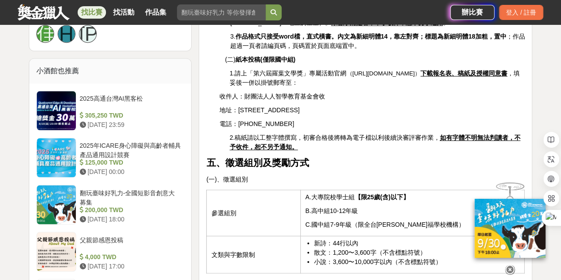
scroll to position [746, 0]
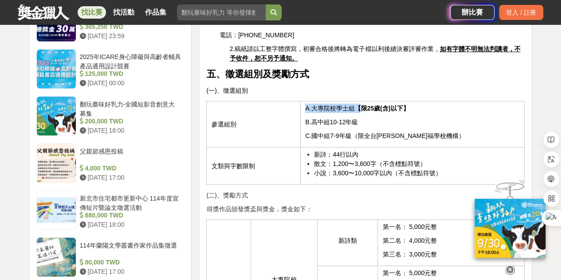
drag, startPoint x: 303, startPoint y: 87, endPoint x: 359, endPoint y: 94, distance: 56.3
click at [359, 101] on td "A.大專院校學士組 【限25歲(含)以下】 B.高中組10-12年級 C.國中組7-9年級（限全台華德福學校機構）" at bounding box center [413, 124] width 224 height 46
click at [359, 104] on strong "【限25歲(含)以下】" at bounding box center [381, 107] width 55 height 7
drag, startPoint x: 281, startPoint y: 97, endPoint x: 330, endPoint y: 109, distance: 50.2
click at [330, 109] on tr "參選組別 A.大專院校學士組 【限25歲(含)以下】 B.高中組10-12年級 C.國中組7-9年級（限全台華德福學校機構）" at bounding box center [366, 124] width 318 height 46
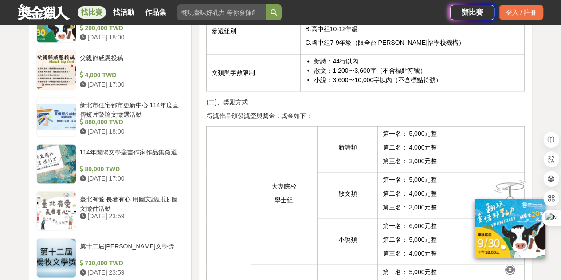
scroll to position [840, 0]
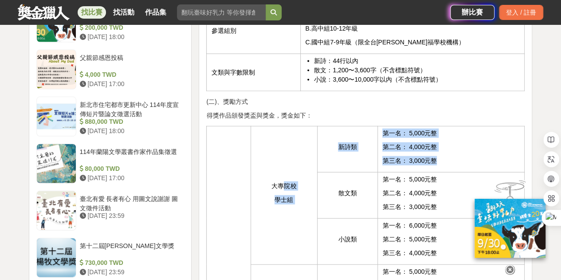
drag, startPoint x: 285, startPoint y: 136, endPoint x: 326, endPoint y: 157, distance: 46.6
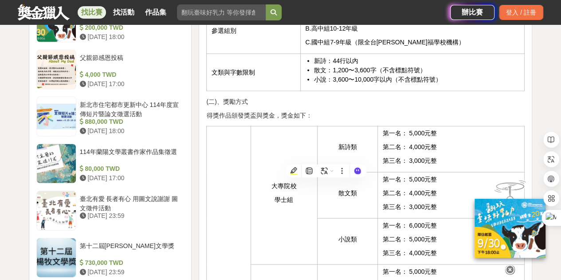
click at [348, 195] on td "散文類" at bounding box center [347, 195] width 61 height 46
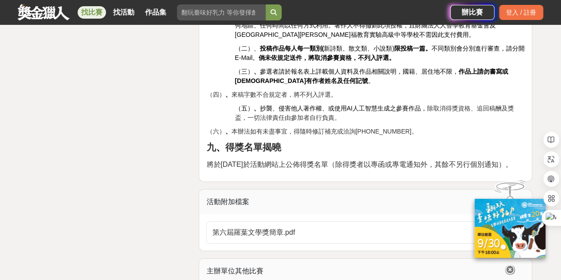
scroll to position [1502, 0]
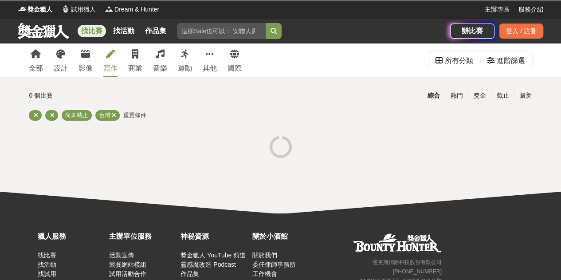
click at [113, 61] on link "寫作" at bounding box center [110, 59] width 14 height 33
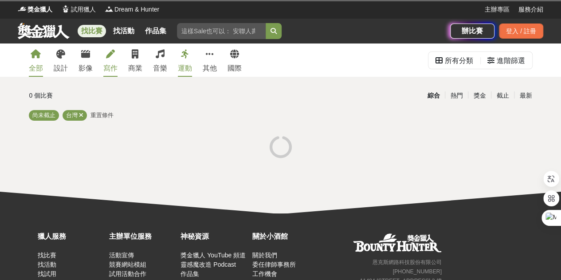
scroll to position [6, 0]
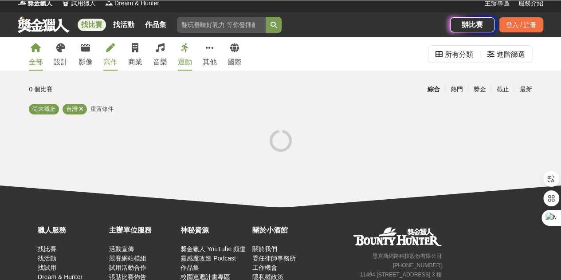
click at [104, 46] on link "寫作" at bounding box center [110, 53] width 14 height 33
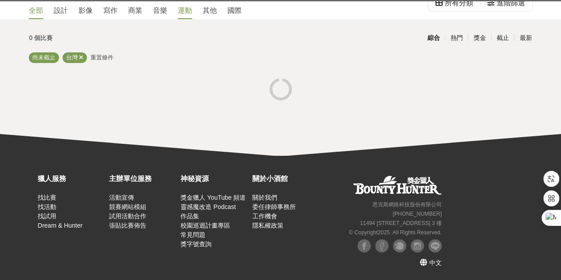
scroll to position [0, 0]
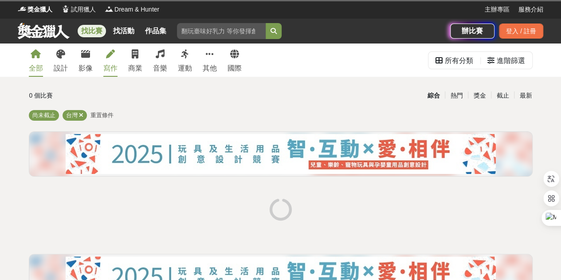
click at [112, 63] on div "寫作" at bounding box center [110, 68] width 14 height 11
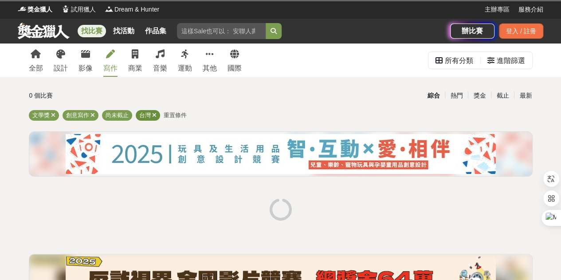
click at [154, 113] on icon at bounding box center [154, 115] width 4 height 6
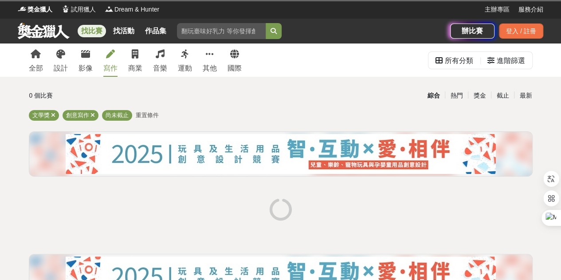
scroll to position [24, 0]
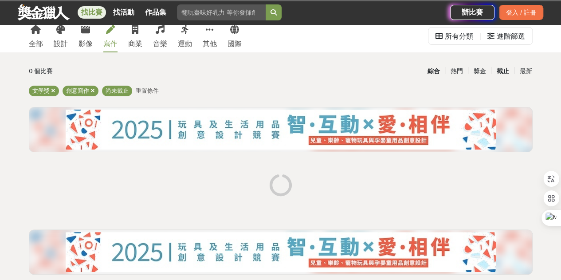
click at [503, 69] on div "截止" at bounding box center [502, 71] width 23 height 16
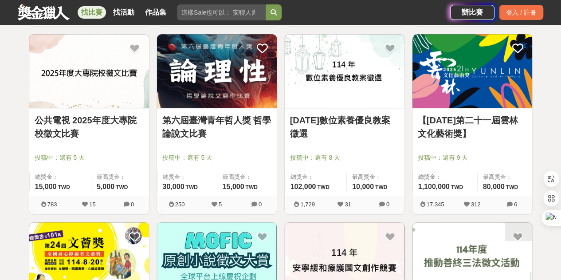
scroll to position [348, 0]
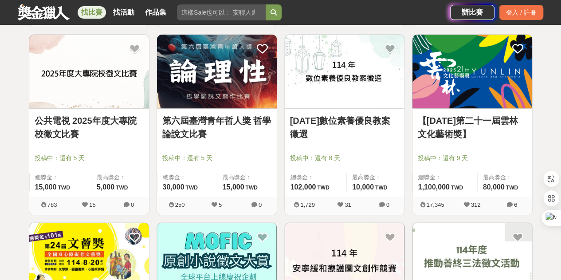
click at [63, 122] on link "公共電視 2025年度大專院校徵文比賽" at bounding box center [89, 127] width 109 height 27
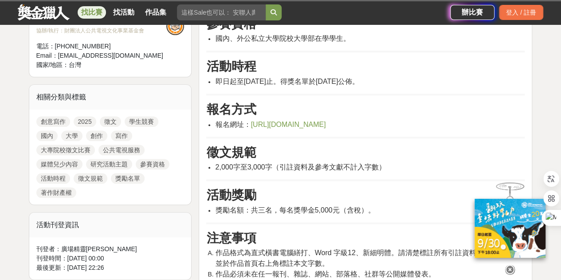
scroll to position [265, 0]
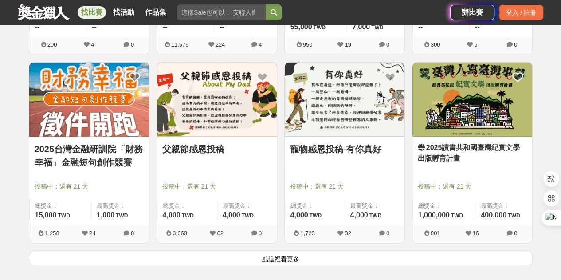
scroll to position [1092, 0]
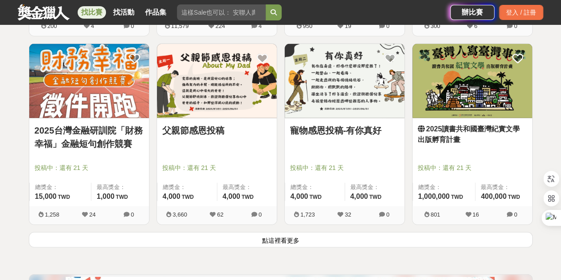
click at [274, 235] on button "點這裡看更多" at bounding box center [281, 240] width 504 height 16
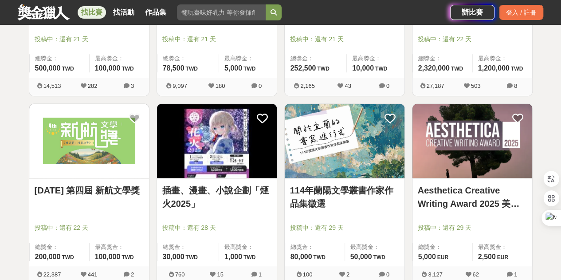
scroll to position [1973, 0]
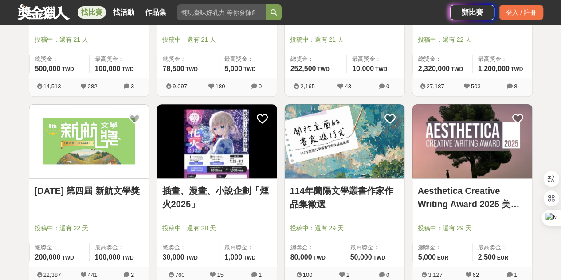
click at [104, 192] on link "[DATE] 第四屆 新航文學獎" at bounding box center [89, 190] width 109 height 13
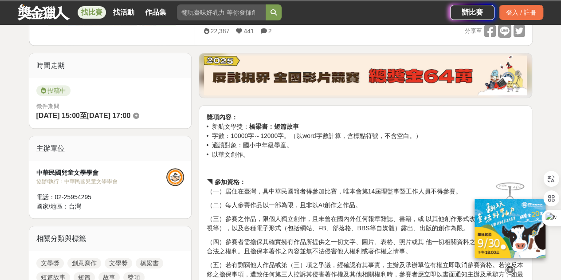
scroll to position [206, 0]
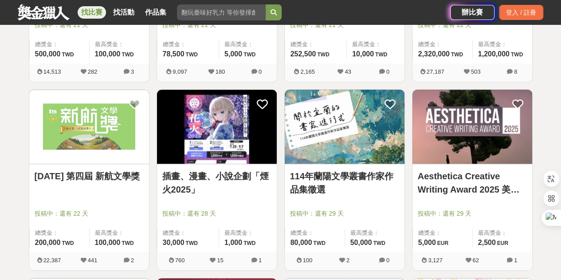
scroll to position [1988, 0]
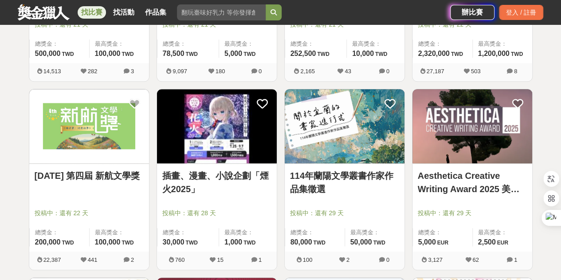
click at [330, 175] on link "114年蘭陽文學叢書作家作品集徵選" at bounding box center [344, 182] width 109 height 27
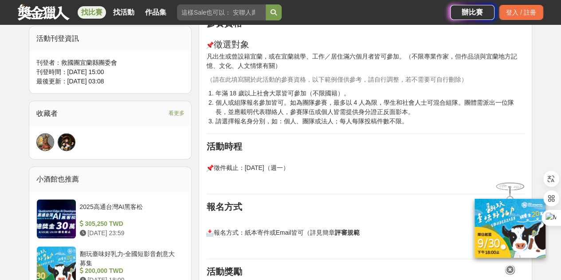
scroll to position [508, 0]
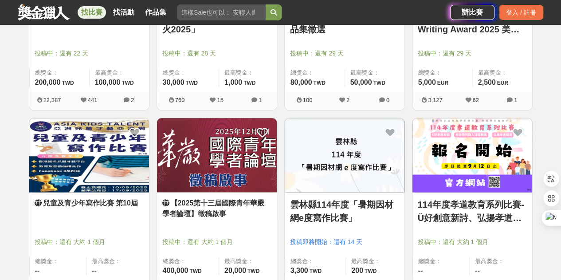
scroll to position [2236, 0]
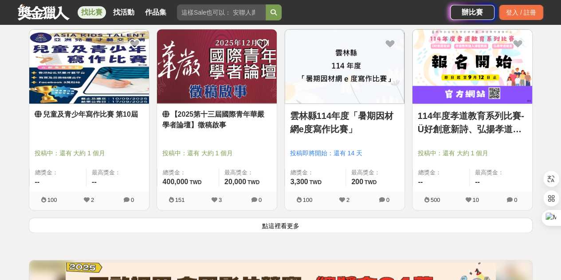
click at [64, 67] on img at bounding box center [89, 66] width 120 height 74
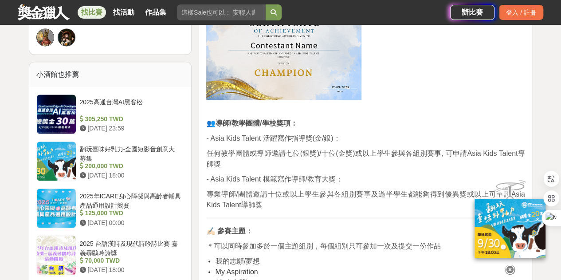
scroll to position [722, 0]
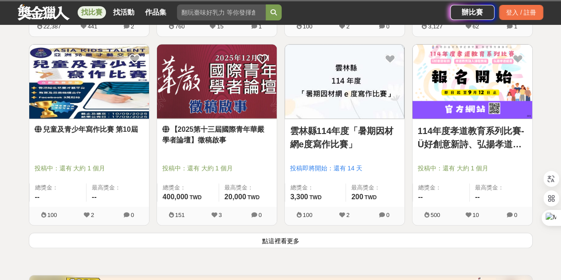
scroll to position [2236, 0]
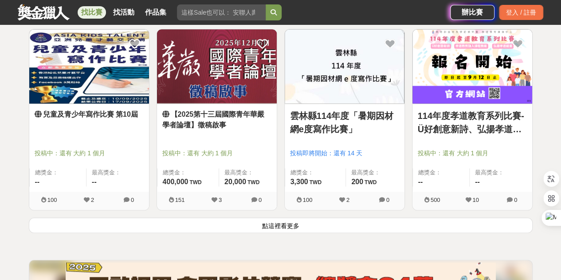
click at [286, 222] on button "點這裡看更多" at bounding box center [281, 225] width 504 height 16
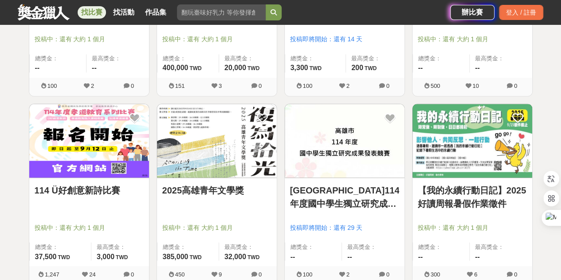
scroll to position [2351, 0]
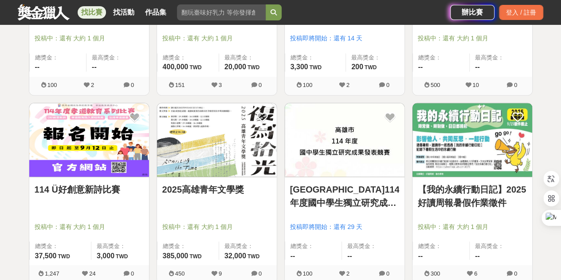
click at [198, 161] on img at bounding box center [217, 140] width 120 height 74
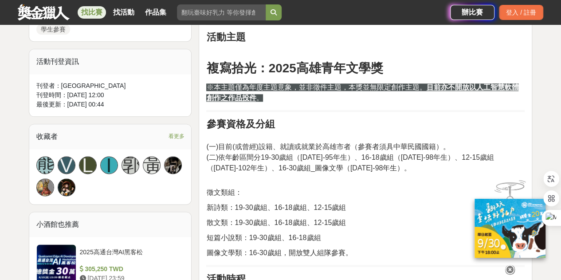
scroll to position [508, 0]
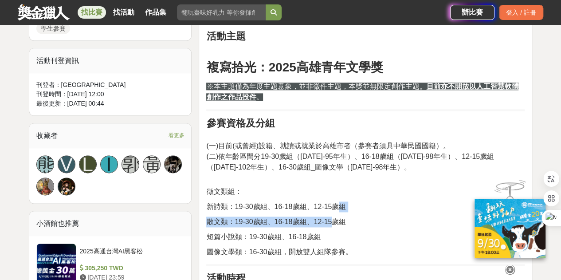
drag, startPoint x: 333, startPoint y: 234, endPoint x: 337, endPoint y: 219, distance: 15.6
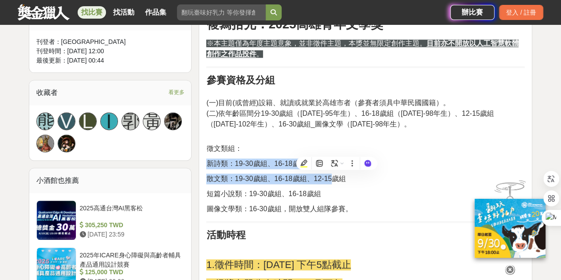
scroll to position [553, 0]
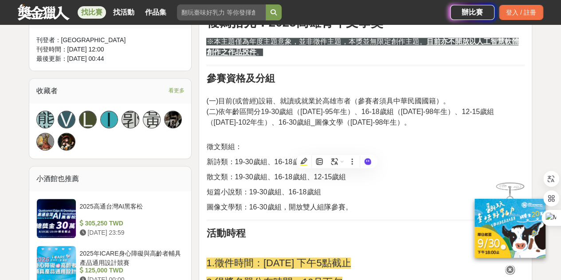
click at [337, 211] on span "圖像文學類：16-30歲組，開放雙人組隊參賽。" at bounding box center [279, 207] width 146 height 8
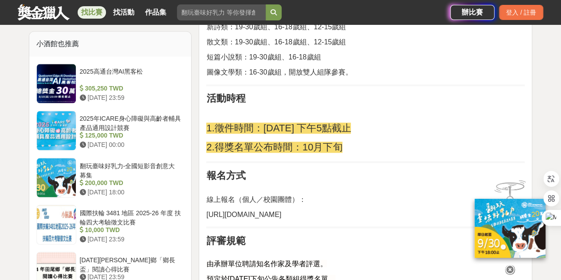
scroll to position [686, 0]
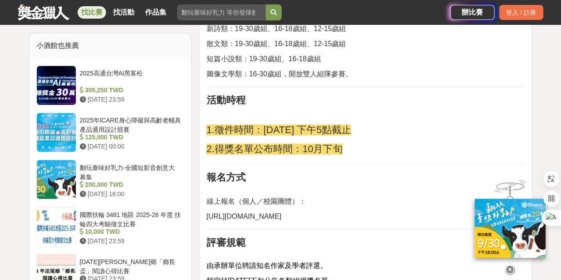
drag, startPoint x: 317, startPoint y: 237, endPoint x: 206, endPoint y: 236, distance: 110.9
copy span "[URL][DOMAIN_NAME]"
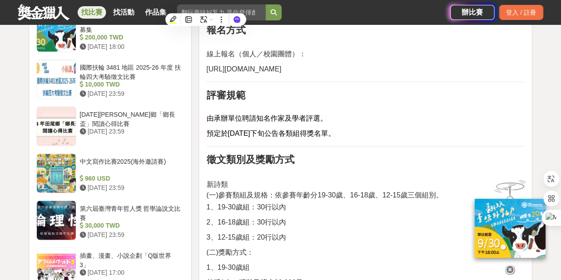
scroll to position [832, 0]
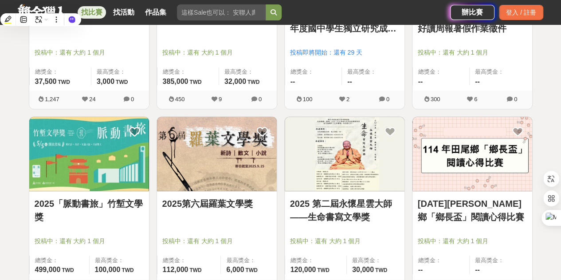
scroll to position [2584, 0]
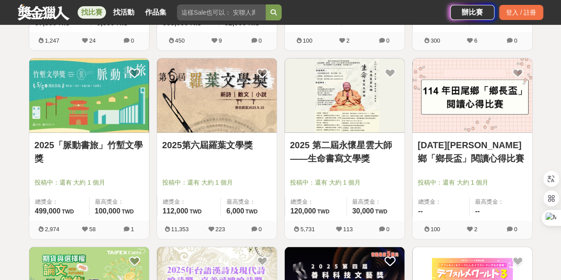
click at [107, 123] on img at bounding box center [89, 96] width 120 height 74
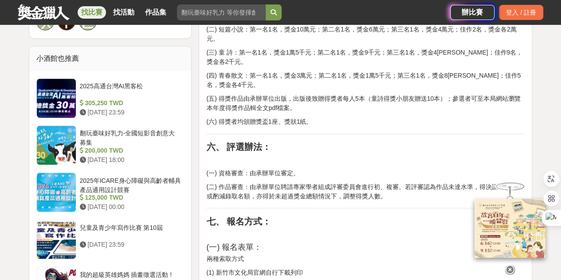
scroll to position [690, 0]
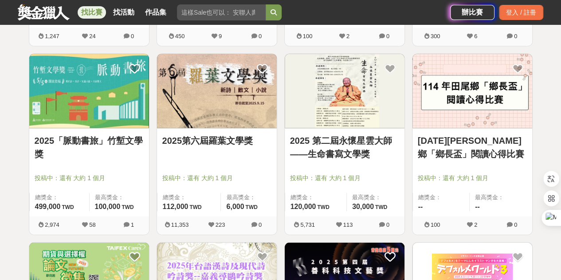
scroll to position [2585, 0]
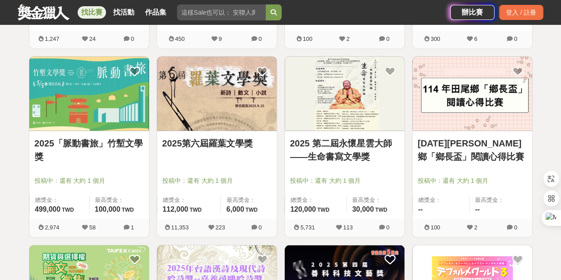
click at [340, 109] on img at bounding box center [345, 94] width 120 height 74
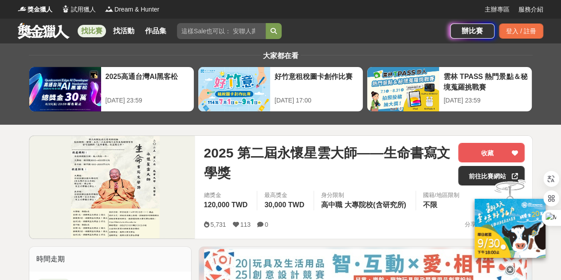
click at [204, 153] on span "2025 第二屆永懷星雲大師——生命書寫文學獎" at bounding box center [327, 163] width 247 height 40
drag, startPoint x: 204, startPoint y: 152, endPoint x: 269, endPoint y: 160, distance: 64.8
click at [269, 160] on span "2025 第二屆永懷星雲大師——生命書寫文學獎" at bounding box center [327, 163] width 247 height 40
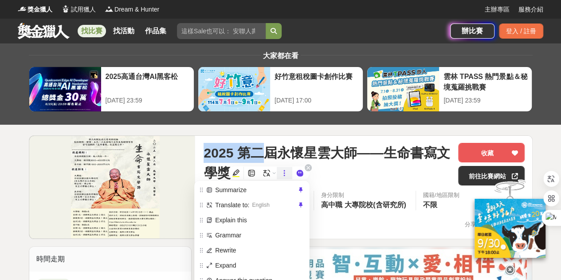
click at [282, 173] on icon at bounding box center [284, 173] width 8 height 8
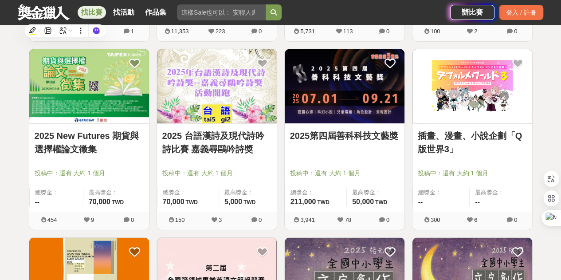
scroll to position [2781, 0]
click at [353, 99] on img at bounding box center [345, 86] width 120 height 74
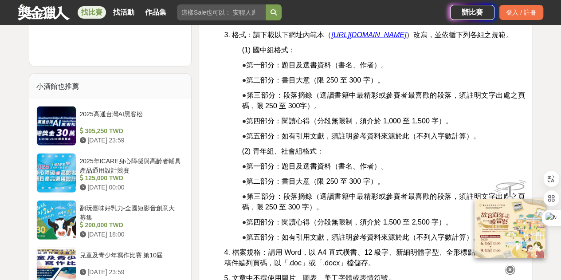
scroll to position [1092, 0]
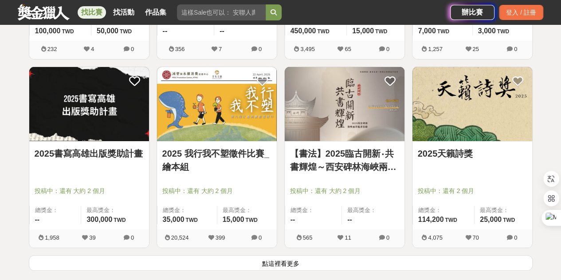
scroll to position [3330, 0]
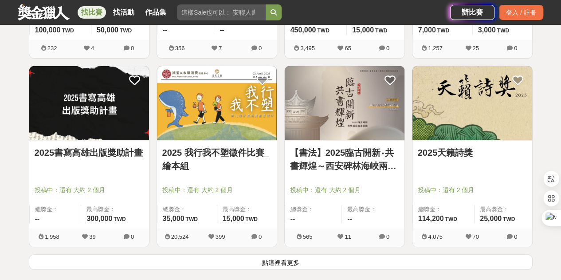
click at [259, 254] on button "點這裡看更多" at bounding box center [281, 262] width 504 height 16
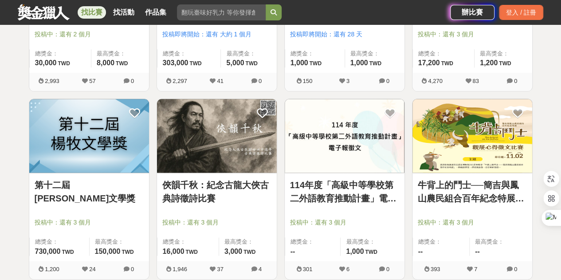
scroll to position [3863, 0]
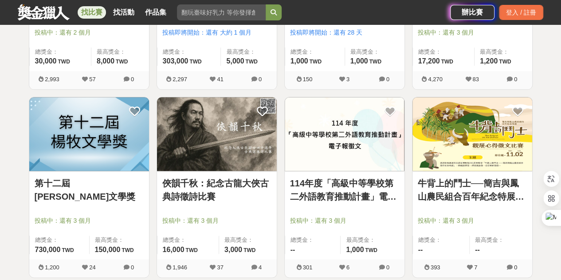
click at [110, 136] on img at bounding box center [89, 134] width 120 height 74
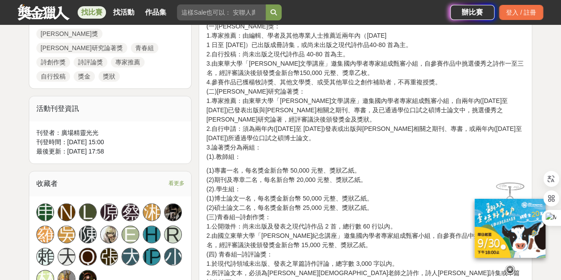
scroll to position [474, 0]
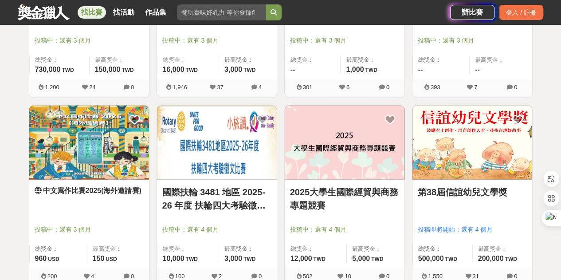
scroll to position [4067, 0]
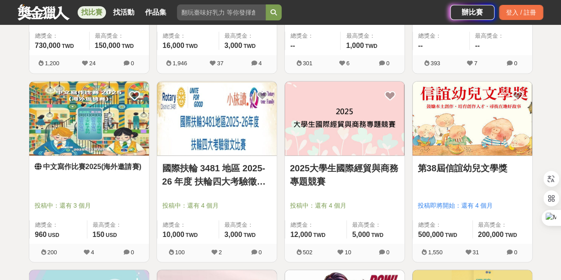
click at [128, 156] on div "中文寫作比賽2025(海外邀請賽) 投稿中：還有 3 個月 總獎金： 960 960 USD 最高獎金： 150 USD" at bounding box center [89, 200] width 120 height 88
click at [105, 132] on img at bounding box center [89, 118] width 120 height 74
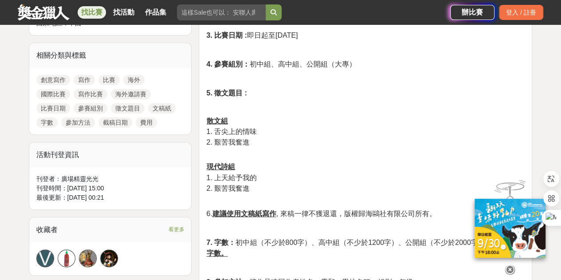
scroll to position [271, 0]
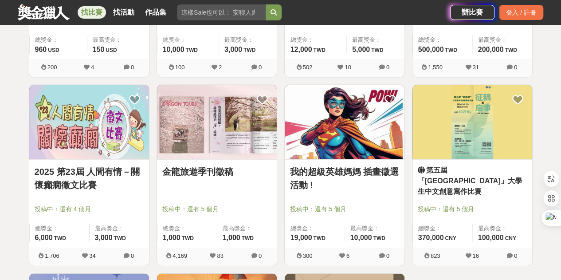
scroll to position [4248, 0]
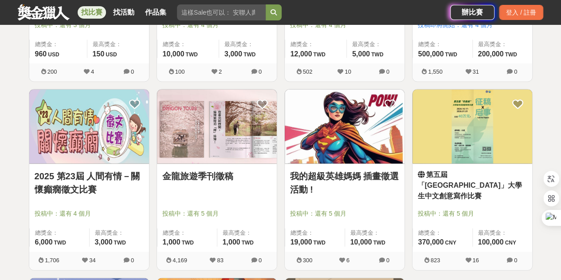
click at [443, 145] on img at bounding box center [472, 127] width 120 height 74
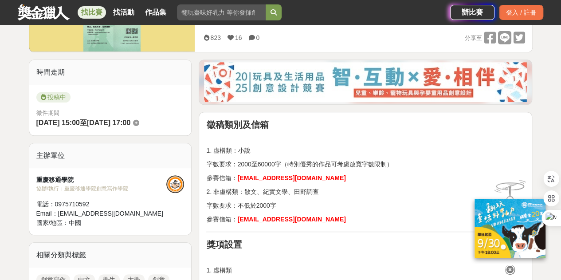
scroll to position [214, 0]
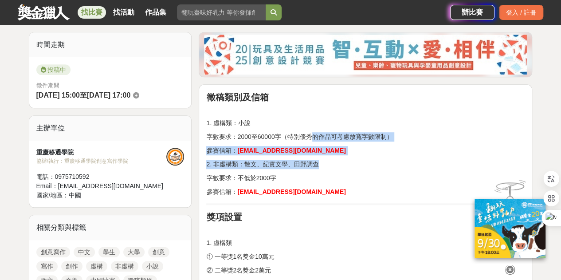
drag, startPoint x: 312, startPoint y: 138, endPoint x: 329, endPoint y: 167, distance: 34.0
click at [329, 167] on p "2. 非虛構類：散文、紀實文學、田野調查" at bounding box center [365, 164] width 318 height 9
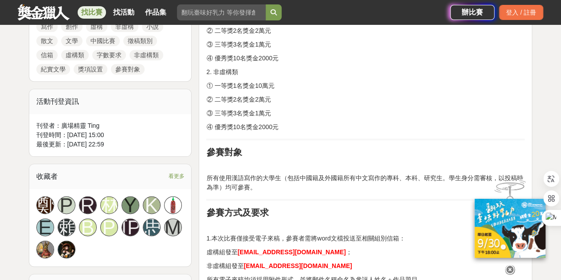
scroll to position [458, 0]
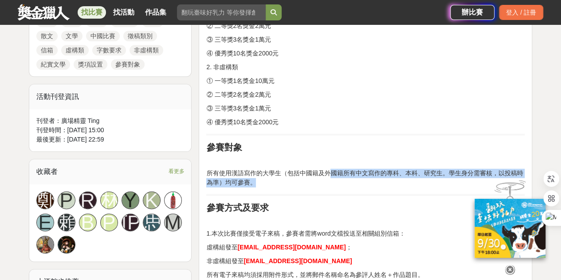
drag, startPoint x: 329, startPoint y: 167, endPoint x: 322, endPoint y: 180, distance: 14.3
click at [322, 180] on p "所有使用漢語寫作的大學生（包括中國籍及外國籍所有中文寫作的專科、本科、研究生。學生身分需審核，以投稿時為準）均可參賽。" at bounding box center [365, 178] width 318 height 19
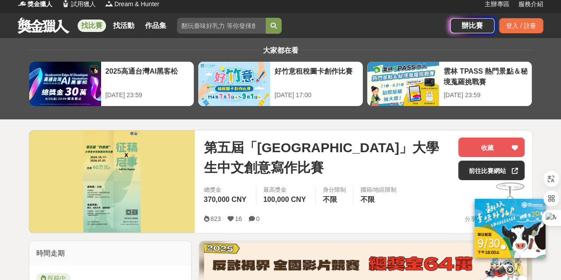
scroll to position [0, 0]
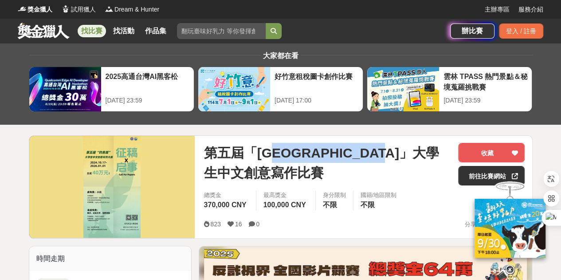
drag, startPoint x: 286, startPoint y: 162, endPoint x: 278, endPoint y: 157, distance: 9.4
click at [278, 157] on span "第五屆「[GEOGRAPHIC_DATA]」大學生中文創意寫作比賽" at bounding box center [327, 163] width 247 height 40
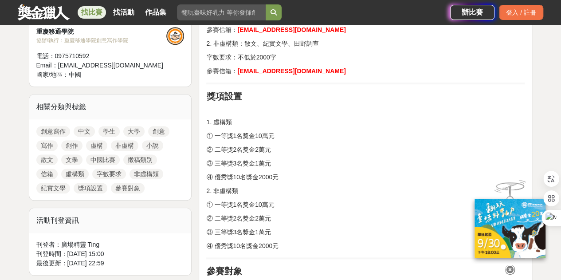
scroll to position [341, 0]
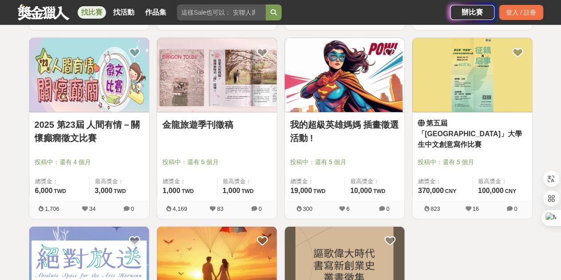
scroll to position [4283, 0]
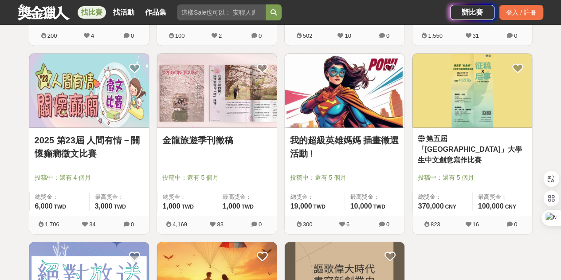
click at [192, 86] on img at bounding box center [217, 91] width 120 height 74
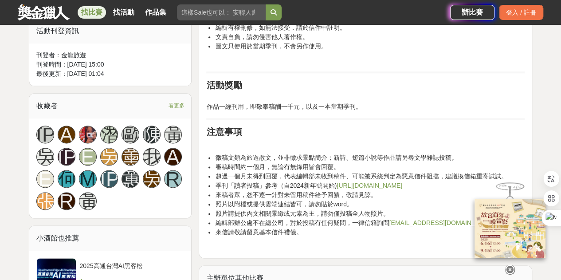
scroll to position [510, 0]
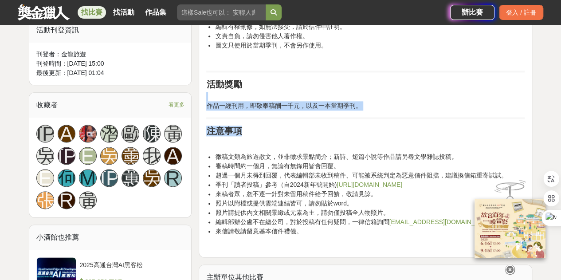
drag, startPoint x: 273, startPoint y: 113, endPoint x: 271, endPoint y: 131, distance: 17.8
click at [271, 131] on div "活動簡介 金龍旅遊自[DATE]開始，每季會發行一本自製刊物，印刷數千本給客戶，並在全台各分公司供大眾免費索取，電子版亦同步上線。自[DATE]新年號開始全面…" at bounding box center [365, 21] width 318 height 450
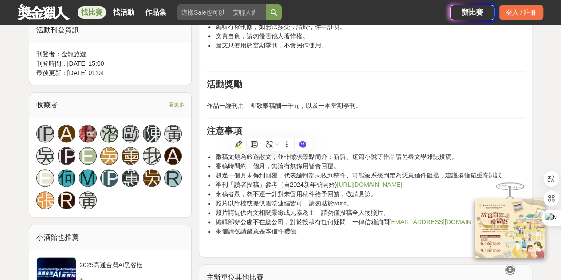
click at [316, 82] on h2 "活動獎勵" at bounding box center [365, 84] width 318 height 11
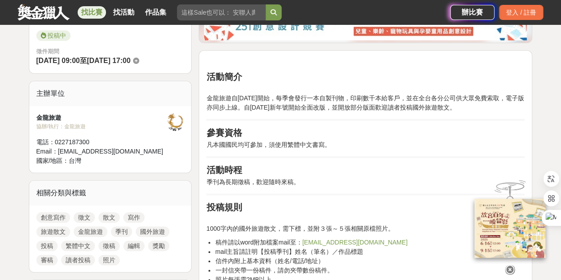
scroll to position [249, 0]
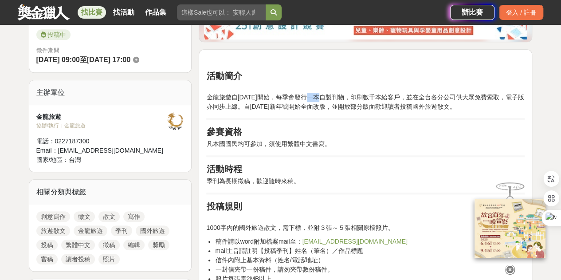
drag, startPoint x: 323, startPoint y: 99, endPoint x: 313, endPoint y: 95, distance: 10.7
click at [313, 95] on span "金龍旅遊自[DATE]開始，每季會發行一本自製刊物，印刷數千本給客戶，並在全台各分公司供大眾免費索取，電子版亦同步上線。自[DATE]新年號開始全面改版，並開…" at bounding box center [365, 102] width 318 height 16
click at [313, 151] on div "活動簡介 金龍旅遊自[DATE]開始，每季會發行一本自製刊物，印刷數千本給客戶，並在全台各分公司供大眾免費索取，電子版亦同步上線。自[DATE]新年號開始全面…" at bounding box center [365, 282] width 318 height 450
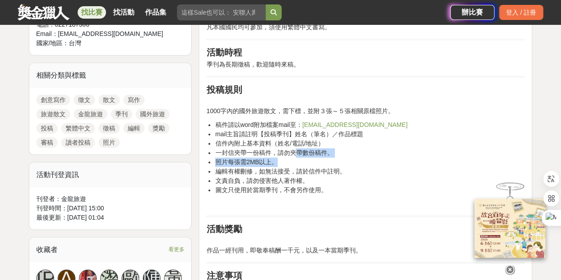
drag, startPoint x: 306, startPoint y: 157, endPoint x: 295, endPoint y: 152, distance: 12.3
click at [295, 152] on ul "稿件請以word附加檔案mail至： [EMAIL_ADDRESS][DOMAIN_NAME] mail主旨請註明【投稿季刊】姓名（筆名）／作品標題 信件內附…" at bounding box center [365, 157] width 318 height 75
click at [303, 192] on li "圖文只使用於當期季刊，不會另作使用。" at bounding box center [370, 189] width 310 height 9
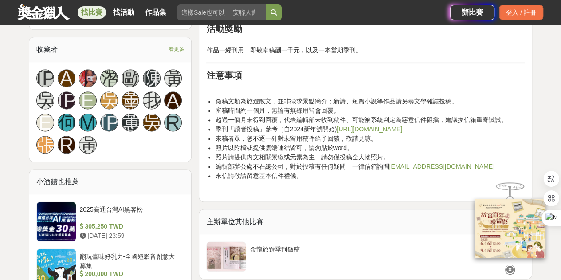
scroll to position [566, 0]
drag, startPoint x: 324, startPoint y: 142, endPoint x: 328, endPoint y: 147, distance: 6.0
click at [328, 147] on li "照片以附檔或提供雲端連結皆可，請勿貼於word。" at bounding box center [370, 147] width 310 height 9
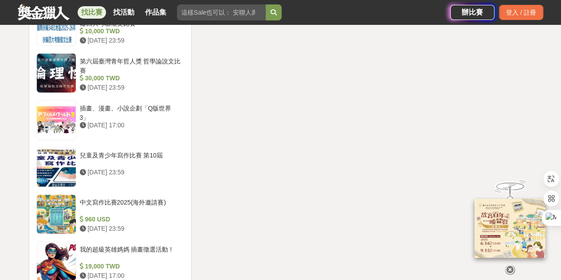
scroll to position [1053, 0]
